Goal: Information Seeking & Learning: Learn about a topic

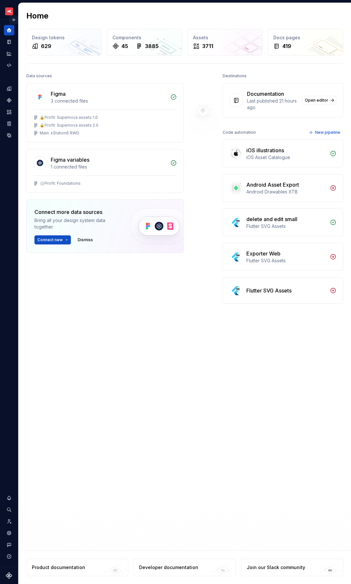
click at [14, 19] on button "Expand sidebar" at bounding box center [13, 19] width 9 height 9
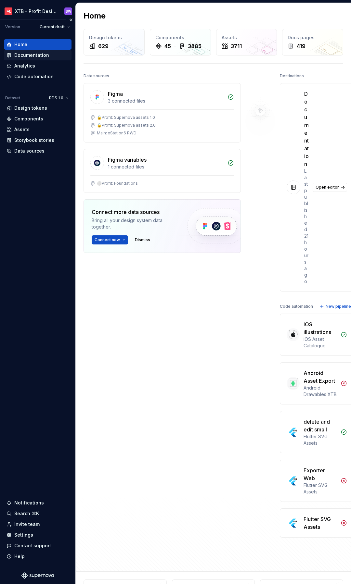
click at [28, 56] on div "Documentation" at bounding box center [31, 55] width 35 height 6
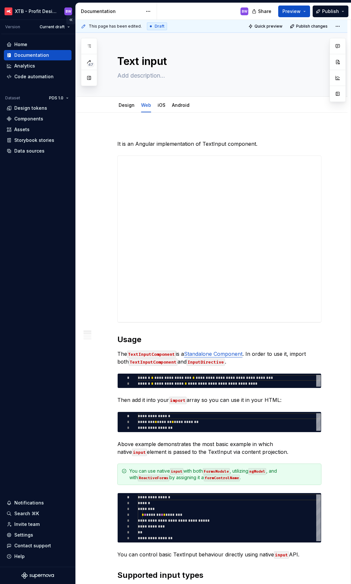
click at [72, 19] on button "Collapse sidebar" at bounding box center [70, 19] width 9 height 9
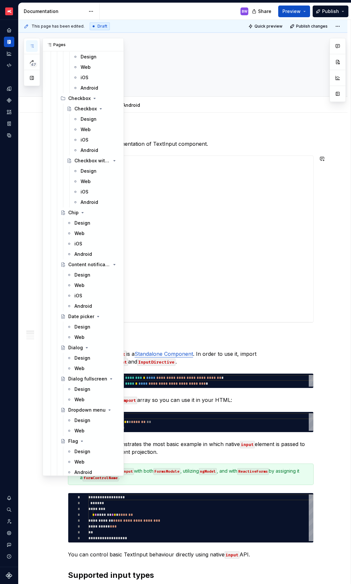
scroll to position [1966, 0]
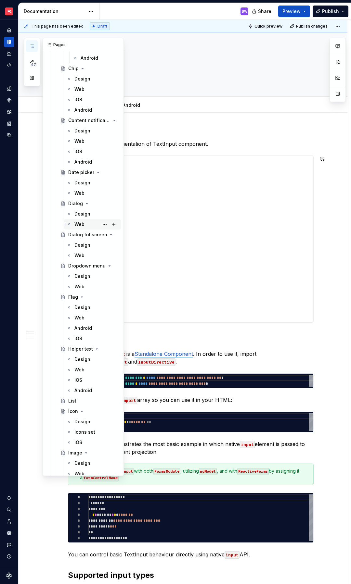
click at [80, 223] on div "Web" at bounding box center [79, 224] width 10 height 6
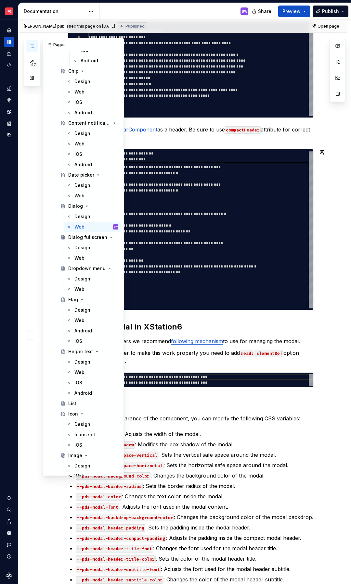
scroll to position [2041, 0]
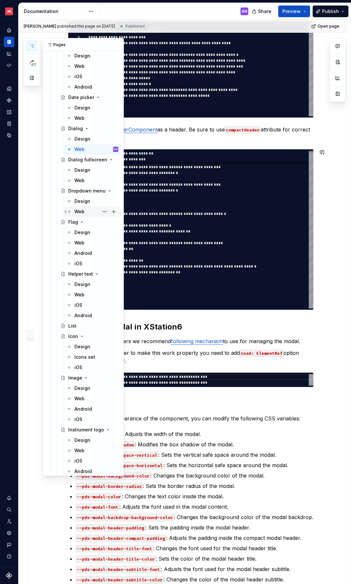
click at [77, 211] on div "Web" at bounding box center [79, 211] width 10 height 6
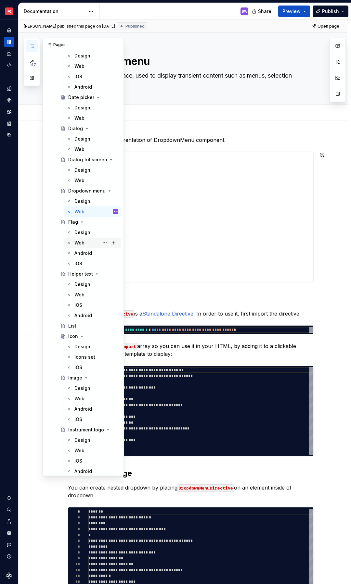
click at [82, 244] on div "Web" at bounding box center [79, 243] width 10 height 6
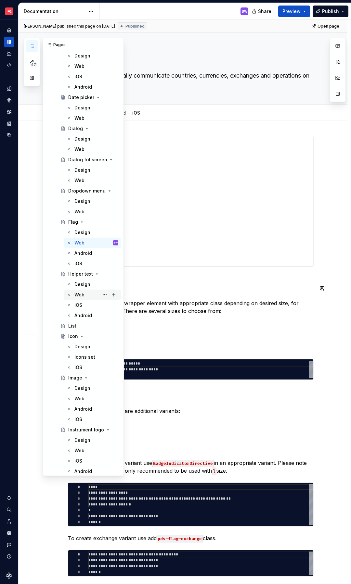
click at [81, 295] on div "Web" at bounding box center [79, 295] width 10 height 6
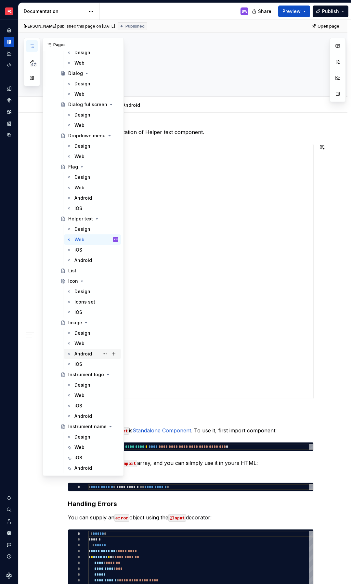
scroll to position [2097, 0]
click at [79, 344] on div "Web" at bounding box center [79, 343] width 10 height 6
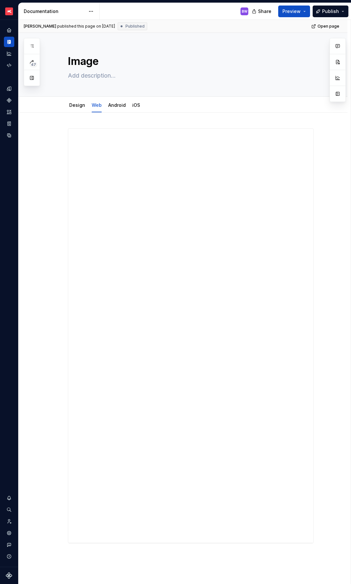
type textarea "*"
